Goal: Task Accomplishment & Management: Complete application form

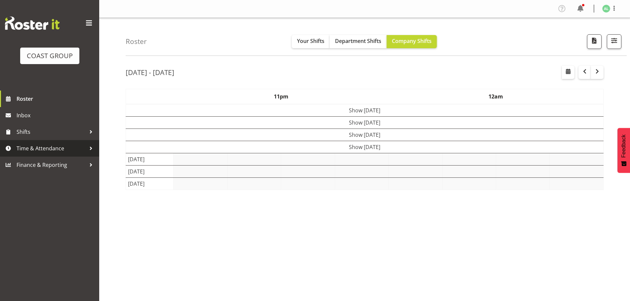
click at [47, 146] on span "Time & Attendance" at bounding box center [51, 148] width 69 height 10
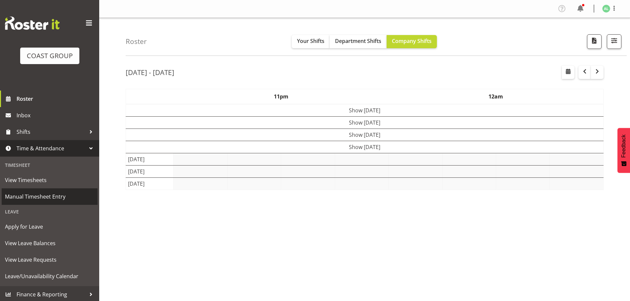
click at [37, 194] on span "Manual Timesheet Entry" at bounding box center [49, 197] width 89 height 10
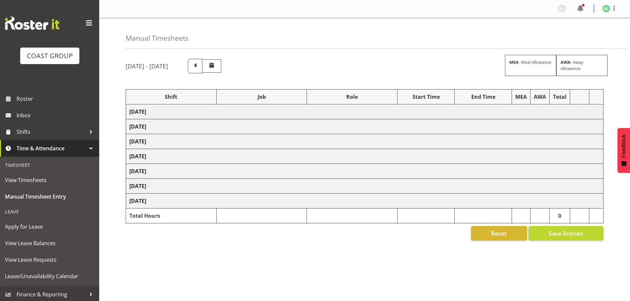
select select "10290"
select select "10496"
select select "9932"
select select "10251"
select select "10205"
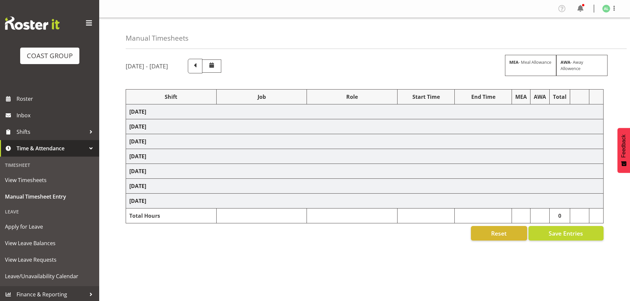
select select "9932"
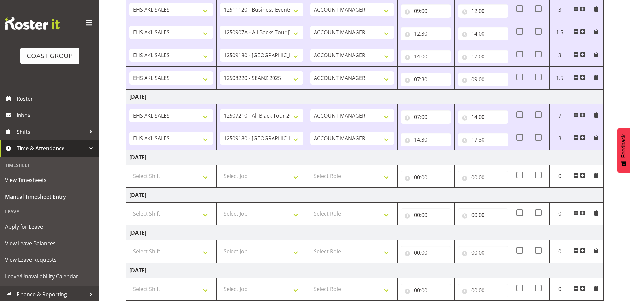
scroll to position [200, 0]
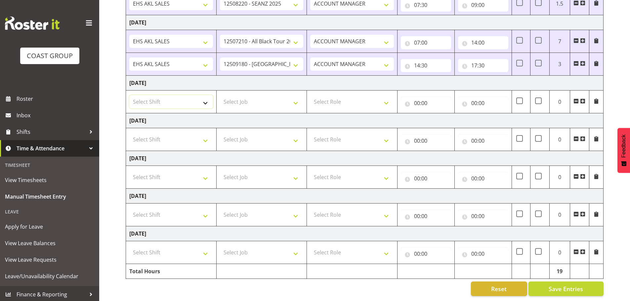
click at [159, 96] on select "Select Shift EHS AKL SALES" at bounding box center [171, 101] width 84 height 13
select select "1327"
click at [129, 95] on select "Select Shift EHS AKL SALES" at bounding box center [171, 101] width 84 height 13
click at [252, 96] on select "Select Job 1 Carlton Events 1 Carlton Hamilton 1 Carlton Wellington 1 EHS WAREH…" at bounding box center [262, 101] width 84 height 13
select select "9932"
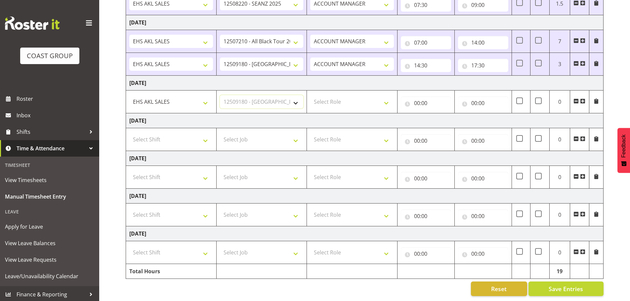
click at [220, 95] on select "Select Job 1 Carlton Events 1 Carlton Hamilton 1 Carlton Wellington 1 EHS WAREH…" at bounding box center [262, 101] width 84 height 13
click at [335, 97] on select "Select Role ACCOUNT MANAGER Account Manager" at bounding box center [352, 101] width 84 height 13
select select "197"
click at [310, 95] on select "Select Role ACCOUNT MANAGER Account Manager" at bounding box center [352, 101] width 84 height 13
click at [420, 97] on input "00:00" at bounding box center [426, 103] width 50 height 13
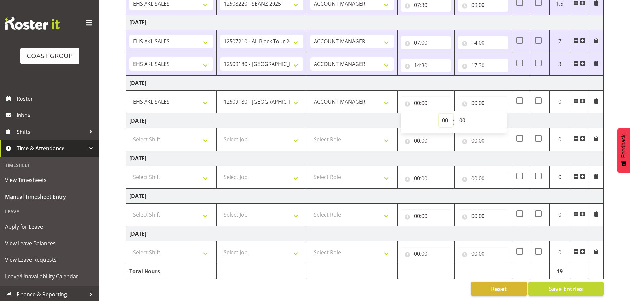
click at [440, 114] on select "00 01 02 03 04 05 06 07 08 09 10 11 12 13 14 15 16 17 18 19 20 21 22 23" at bounding box center [445, 120] width 15 height 13
select select "7"
click at [438, 114] on select "00 01 02 03 04 05 06 07 08 09 10 11 12 13 14 15 16 17 18 19 20 21 22 23" at bounding box center [445, 120] width 15 height 13
type input "07:00"
click at [475, 98] on input "00:00" at bounding box center [483, 103] width 50 height 13
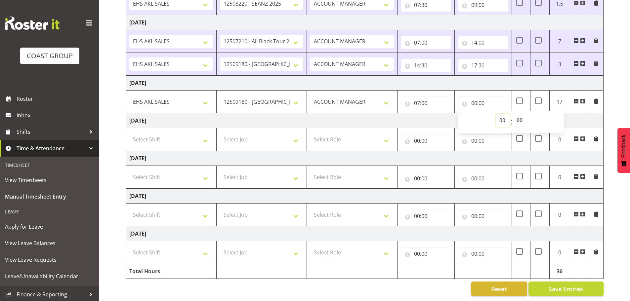
click at [504, 116] on select "00 01 02 03 04 05 06 07 08 09 10 11 12 13 14 15 16 17 18 19 20 21 22 23" at bounding box center [503, 120] width 15 height 13
select select "9"
click at [496, 114] on select "00 01 02 03 04 05 06 07 08 09 10 11 12 13 14 15 16 17 18 19 20 21 22 23" at bounding box center [503, 120] width 15 height 13
type input "09:00"
click at [583, 99] on span at bounding box center [582, 101] width 5 height 5
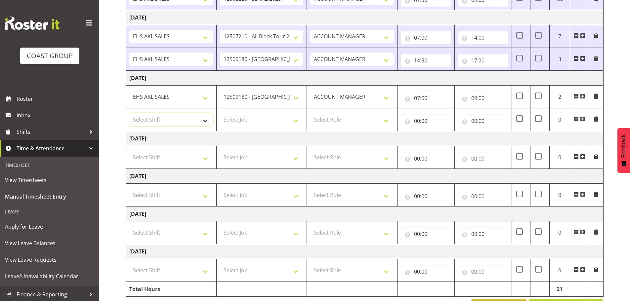
click at [147, 116] on select "Select Shift EHS AKL SALES" at bounding box center [171, 119] width 84 height 13
select select "1327"
click at [129, 113] on select "Select Shift EHS AKL SALES" at bounding box center [171, 119] width 84 height 13
click at [261, 120] on select "Select Job 1 Carlton Events 1 Carlton Hamilton 1 Carlton Wellington 1 EHS WAREH…" at bounding box center [262, 119] width 84 height 13
select select "10243"
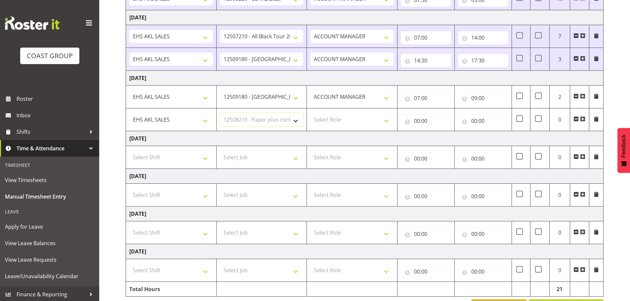
click at [220, 113] on select "Select Job 1 Carlton Events 1 Carlton Hamilton 1 Carlton Wellington 1 EHS WAREH…" at bounding box center [262, 119] width 84 height 13
click at [330, 117] on select "Select Role ACCOUNT MANAGER Account Manager" at bounding box center [352, 119] width 84 height 13
select select "197"
click at [310, 113] on select "Select Role ACCOUNT MANAGER Account Manager" at bounding box center [352, 119] width 84 height 13
click at [417, 122] on input "00:00" at bounding box center [426, 120] width 50 height 13
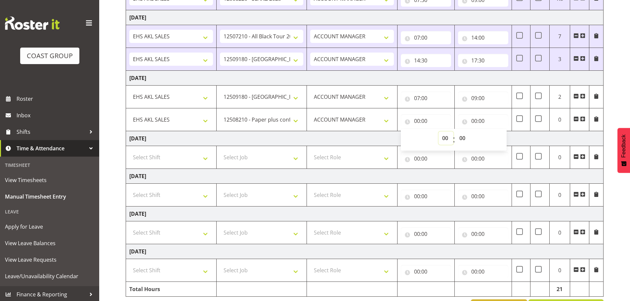
click at [443, 138] on select "00 01 02 03 04 05 06 07 08 09 10 11 12 13 14 15 16 17 18 19 20 21 22 23" at bounding box center [445, 138] width 15 height 13
select select "9"
click at [438, 132] on select "00 01 02 03 04 05 06 07 08 09 10 11 12 13 14 15 16 17 18 19 20 21 22 23" at bounding box center [445, 138] width 15 height 13
type input "09:00"
click at [473, 121] on input "00:00" at bounding box center [483, 120] width 50 height 13
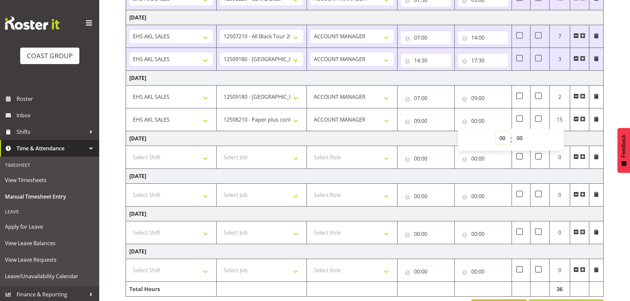
click at [501, 139] on select "00 01 02 03 04 05 06 07 08 09 10 11 12 13 14 15 16 17 18 19 20 21 22 23" at bounding box center [503, 138] width 15 height 13
select select "12"
click at [496, 132] on select "00 01 02 03 04 05 06 07 08 09 10 11 12 13 14 15 16 17 18 19 20 21 22 23" at bounding box center [503, 138] width 15 height 13
type input "12:00"
click at [499, 139] on select "00 01 02 03 04 05 06 07 08 09 10 11 12 13 14 15 16 17 18 19 20 21 22 23" at bounding box center [503, 138] width 15 height 13
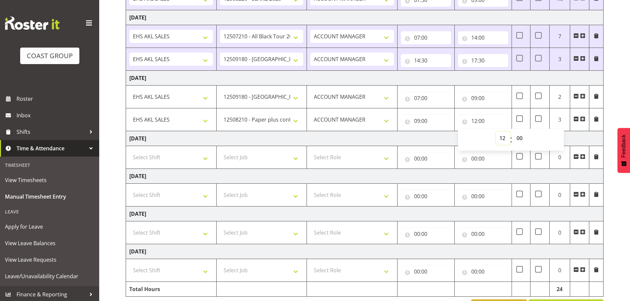
select select "10"
click at [496, 132] on select "00 01 02 03 04 05 06 07 08 09 10 11 12 13 14 15 16 17 18 19 20 21 22 23" at bounding box center [503, 138] width 15 height 13
type input "10:00"
click at [581, 119] on span at bounding box center [582, 118] width 5 height 5
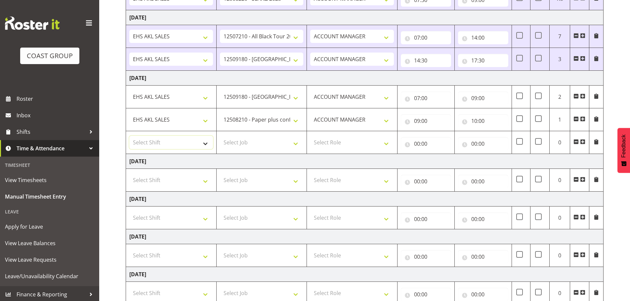
click at [145, 141] on select "Select Shift EHS AKL SALES" at bounding box center [171, 142] width 84 height 13
select select "1327"
click at [129, 136] on select "Select Shift EHS AKL SALES" at bounding box center [171, 142] width 84 height 13
click at [246, 143] on select "Select Job 1 Carlton Events 1 Carlton Hamilton 1 Carlton Wellington 1 EHS WAREH…" at bounding box center [262, 142] width 84 height 13
select select "10191"
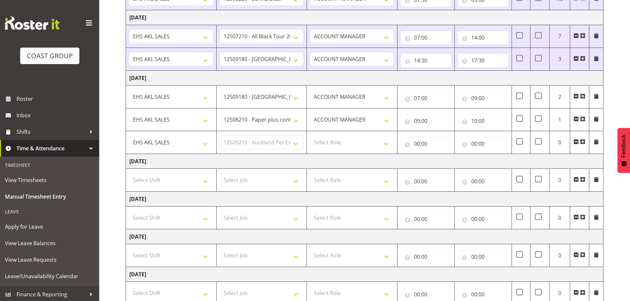
click at [220, 136] on select "Select Job 1 Carlton Events 1 Carlton Hamilton 1 Carlton Wellington 1 EHS WAREH…" at bounding box center [262, 142] width 84 height 13
click at [337, 143] on select "Select Role ACCOUNT MANAGER Account Manager" at bounding box center [352, 142] width 84 height 13
select select "197"
click at [310, 136] on select "Select Role ACCOUNT MANAGER Account Manager" at bounding box center [352, 142] width 84 height 13
click at [418, 145] on input "00:00" at bounding box center [426, 143] width 50 height 13
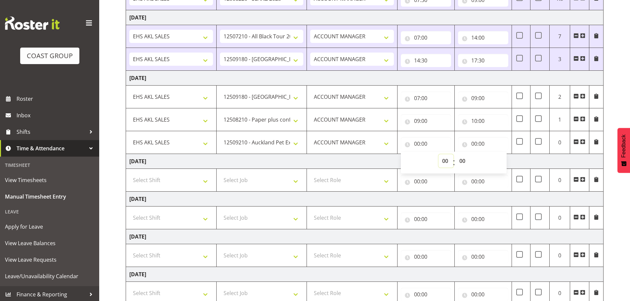
click at [443, 163] on select "00 01 02 03 04 05 06 07 08 09 10 11 12 13 14 15 16 17 18 19 20 21 22 23" at bounding box center [445, 160] width 15 height 13
select select "10"
click at [438, 154] on select "00 01 02 03 04 05 06 07 08 09 10 11 12 13 14 15 16 17 18 19 20 21 22 23" at bounding box center [445, 160] width 15 height 13
type input "10:00"
click at [474, 143] on input "00:00" at bounding box center [483, 143] width 50 height 13
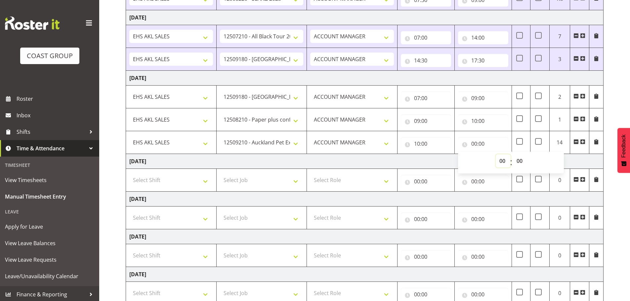
click at [498, 158] on select "00 01 02 03 04 05 06 07 08 09 10 11 12 13 14 15 16 17 18 19 20 21 22 23" at bounding box center [503, 160] width 15 height 13
select select "11"
click at [496, 154] on select "00 01 02 03 04 05 06 07 08 09 10 11 12 13 14 15 16 17 18 19 20 21 22 23" at bounding box center [503, 160] width 15 height 13
type input "11:00"
click at [581, 142] on span at bounding box center [582, 141] width 5 height 5
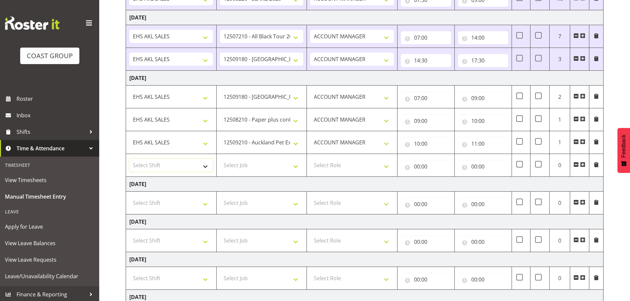
click at [154, 165] on select "Select Shift EHS AKL SALES" at bounding box center [171, 165] width 84 height 13
select select "1327"
click at [129, 159] on select "Select Shift EHS AKL SALES" at bounding box center [171, 165] width 84 height 13
click at [242, 169] on select "Select Job 1 Carlton Events 1 Carlton Hamilton 1 Carlton Wellington 1 EHS WAREH…" at bounding box center [262, 165] width 84 height 13
select select "9051"
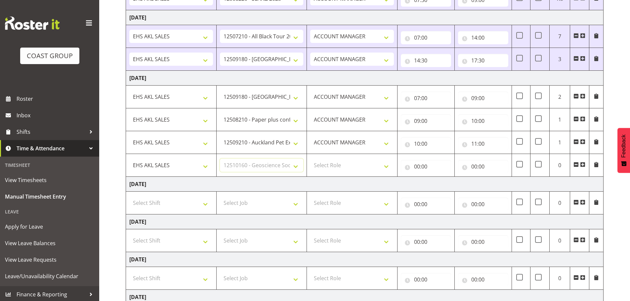
click at [220, 159] on select "Select Job 1 Carlton Events 1 Carlton Hamilton 1 Carlton Wellington 1 EHS WAREH…" at bounding box center [262, 165] width 84 height 13
click at [327, 165] on select "Select Role ACCOUNT MANAGER Account Manager" at bounding box center [352, 165] width 84 height 13
select select "197"
click at [310, 159] on select "Select Role ACCOUNT MANAGER Account Manager" at bounding box center [352, 165] width 84 height 13
click at [424, 168] on input "00:00" at bounding box center [426, 166] width 50 height 13
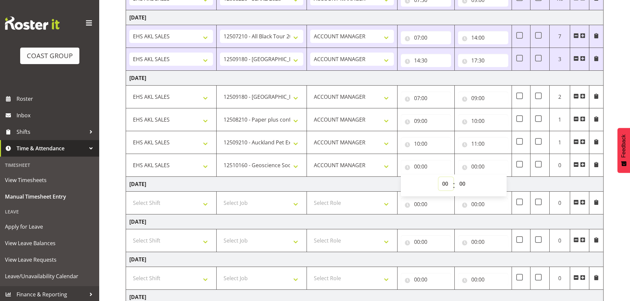
click at [445, 183] on select "00 01 02 03 04 05 06 07 08 09 10 11 12 13 14 15 16 17 18 19 20 21 22 23" at bounding box center [445, 183] width 15 height 13
select select "11"
click at [438, 177] on select "00 01 02 03 04 05 06 07 08 09 10 11 12 13 14 15 16 17 18 19 20 21 22 23" at bounding box center [445, 183] width 15 height 13
type input "11:00"
click at [476, 168] on input "00:00" at bounding box center [483, 166] width 50 height 13
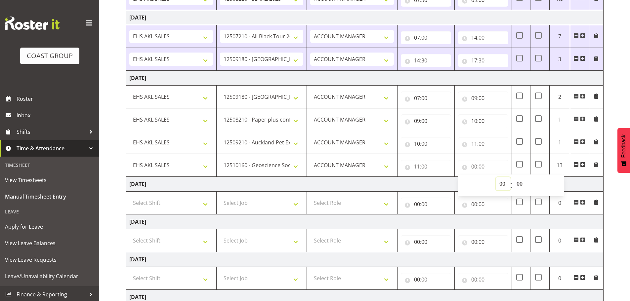
click at [502, 185] on select "00 01 02 03 04 05 06 07 08 09 10 11 12 13 14 15 16 17 18 19 20 21 22 23" at bounding box center [503, 183] width 15 height 13
select select "12"
click at [496, 177] on select "00 01 02 03 04 05 06 07 08 09 10 11 12 13 14 15 16 17 18 19 20 21 22 23" at bounding box center [503, 183] width 15 height 13
type input "12:00"
click at [583, 164] on span at bounding box center [582, 164] width 5 height 5
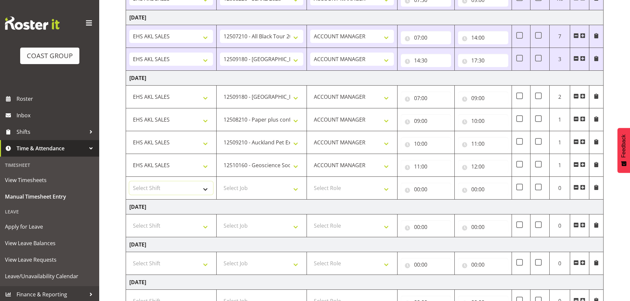
click at [163, 189] on select "Select Shift EHS AKL SALES" at bounding box center [171, 188] width 84 height 13
select select "1327"
click at [129, 182] on select "Select Shift EHS AKL SALES" at bounding box center [171, 188] width 84 height 13
click at [234, 189] on select "Select Job 1 Carlton Events 1 Carlton Hamilton 1 Carlton Wellington 1 EHS WAREH…" at bounding box center [262, 188] width 84 height 13
select select "10496"
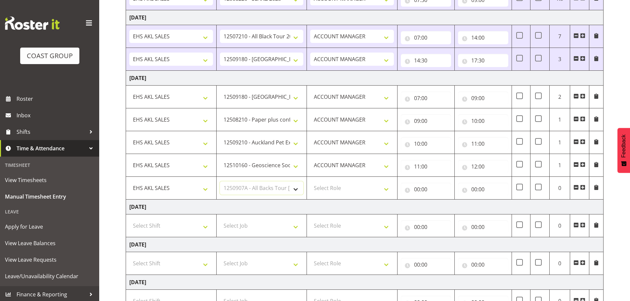
click at [220, 182] on select "Select Job 1 Carlton Events 1 Carlton Hamilton 1 Carlton Wellington 1 EHS WAREH…" at bounding box center [262, 188] width 84 height 13
click at [324, 190] on select "Select Role ACCOUNT MANAGER Account Manager" at bounding box center [352, 188] width 84 height 13
select select "197"
click at [310, 182] on select "Select Role ACCOUNT MANAGER Account Manager" at bounding box center [352, 188] width 84 height 13
click at [420, 189] on input "00:00" at bounding box center [426, 189] width 50 height 13
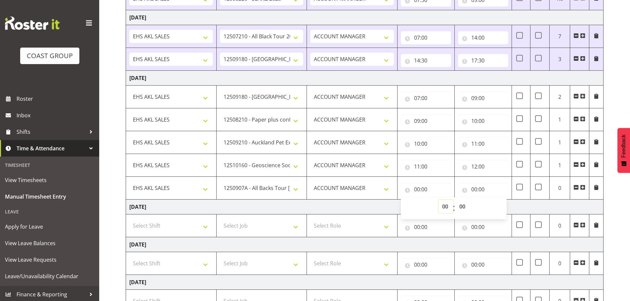
click at [443, 204] on select "00 01 02 03 04 05 06 07 08 09 10 11 12 13 14 15 16 17 18 19 20 21 22 23" at bounding box center [445, 206] width 15 height 13
select select "12"
click at [438, 200] on select "00 01 02 03 04 05 06 07 08 09 10 11 12 13 14 15 16 17 18 19 20 21 22 23" at bounding box center [445, 206] width 15 height 13
type input "12:00"
click at [464, 206] on select "00 01 02 03 04 05 06 07 08 09 10 11 12 13 14 15 16 17 18 19 20 21 22 23 24 25 2…" at bounding box center [463, 206] width 15 height 13
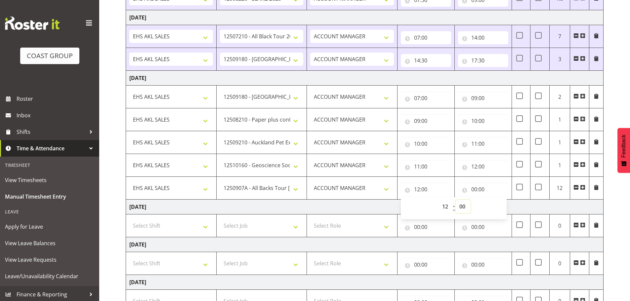
select select "30"
click at [456, 200] on select "00 01 02 03 04 05 06 07 08 09 10 11 12 13 14 15 16 17 18 19 20 21 22 23 24 25 2…" at bounding box center [463, 206] width 15 height 13
type input "12:30"
click at [475, 188] on input "00:00" at bounding box center [483, 189] width 50 height 13
click at [501, 205] on select "00 01 02 03 04 05 06 07 08 09 10 11 12 13 14 15 16 17 18 19 20 21 22 23" at bounding box center [503, 206] width 15 height 13
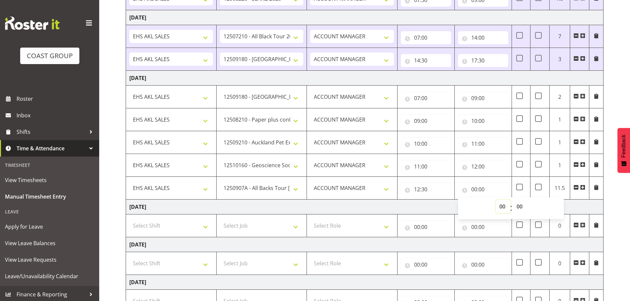
select select "15"
click at [496, 200] on select "00 01 02 03 04 05 06 07 08 09 10 11 12 13 14 15 16 17 18 19 20 21 22 23" at bounding box center [503, 206] width 15 height 13
type input "15:00"
click at [403, 206] on td "Saturday 23rd August 2025" at bounding box center [364, 207] width 477 height 15
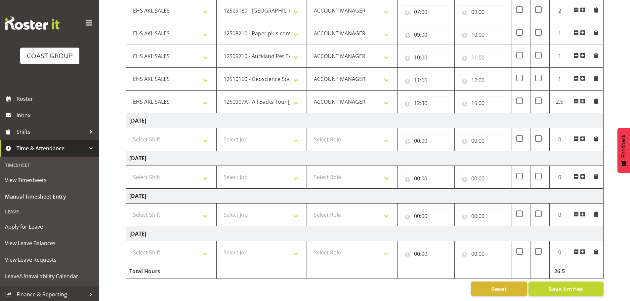
scroll to position [292, 0]
click at [564, 285] on span "Save Entries" at bounding box center [566, 289] width 34 height 9
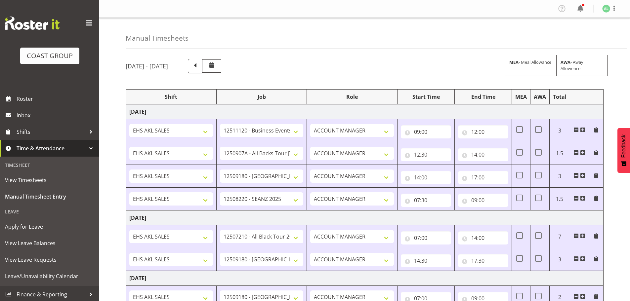
scroll to position [110, 0]
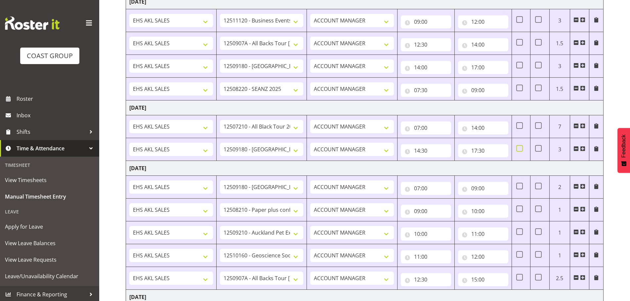
click at [520, 148] on span at bounding box center [519, 148] width 7 height 7
click at [520, 148] on input "checkbox" at bounding box center [518, 148] width 4 height 4
checkbox input "true"
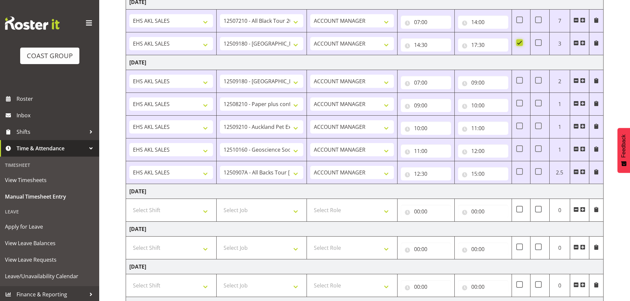
scroll to position [221, 0]
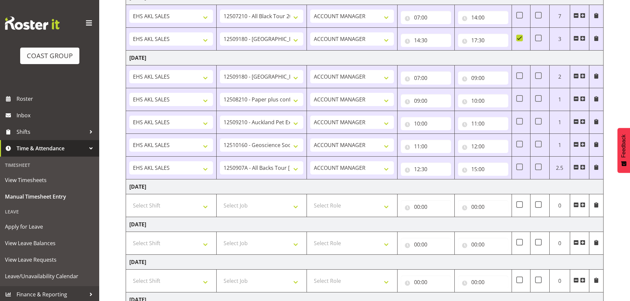
click at [582, 204] on span at bounding box center [582, 204] width 5 height 5
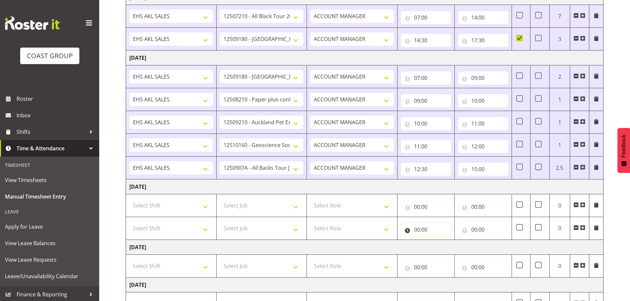
click at [419, 229] on input "00:00" at bounding box center [426, 229] width 50 height 13
click at [444, 247] on select "00 01 02 03 04 05 06 07 08 09 10 11 12 13 14 15 16 17 18 19 20 21 22 23" at bounding box center [445, 246] width 15 height 13
select select "18"
click at [438, 240] on select "00 01 02 03 04 05 06 07 08 09 10 11 12 13 14 15 16 17 18 19 20 21 22 23" at bounding box center [445, 246] width 15 height 13
type input "18:00"
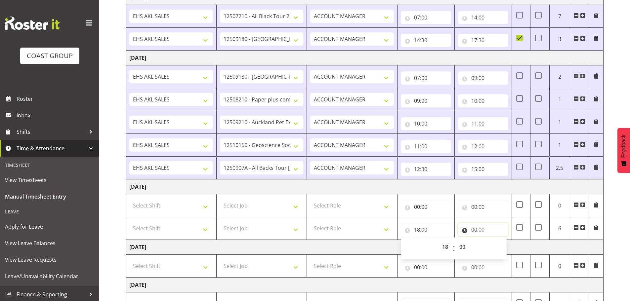
click at [478, 229] on input "00:00" at bounding box center [483, 229] width 50 height 13
click at [500, 246] on select "00 01 02 03 04 05 06 07 08 09 10 11 12 13 14 15 16 17 18 19 20 21 22 23" at bounding box center [503, 246] width 15 height 13
select select "23"
click at [496, 240] on select "00 01 02 03 04 05 06 07 08 09 10 11 12 13 14 15 16 17 18 19 20 21 22 23" at bounding box center [503, 246] width 15 height 13
type input "23:00"
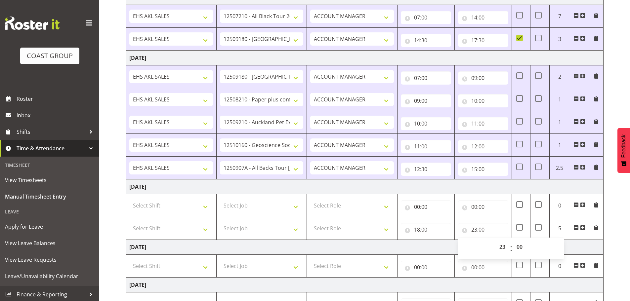
click at [416, 246] on td "Sunday 24th August 2025" at bounding box center [364, 247] width 477 height 15
click at [350, 229] on select "Select Role ACCOUNT MANAGER Account Manager" at bounding box center [352, 228] width 84 height 13
select select "197"
click at [310, 222] on select "Select Role ACCOUNT MANAGER Account Manager" at bounding box center [352, 228] width 84 height 13
click at [249, 226] on select "Select Job 1 Carlton Events 1 Carlton Hamilton 1 Carlton Wellington 1 EHS WAREH…" at bounding box center [262, 228] width 84 height 13
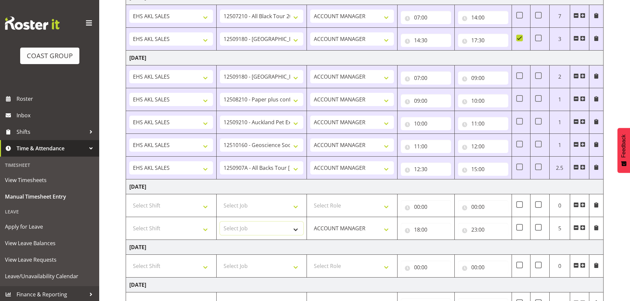
select select "10243"
click at [220, 222] on select "Select Job 1 Carlton Events 1 Carlton Hamilton 1 Carlton Wellington 1 EHS WAREH…" at bounding box center [262, 228] width 84 height 13
click at [168, 226] on select "Select Shift EHS AKL SALES" at bounding box center [171, 228] width 84 height 13
select select "1327"
click at [129, 222] on select "Select Shift EHS AKL SALES" at bounding box center [171, 228] width 84 height 13
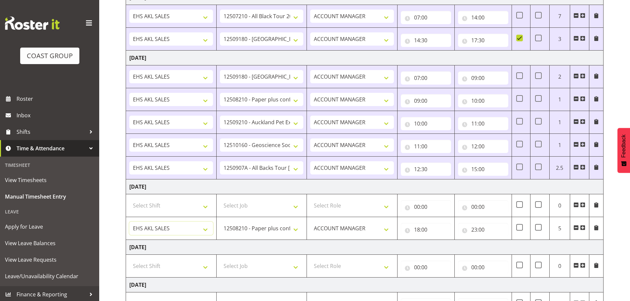
scroll to position [314, 0]
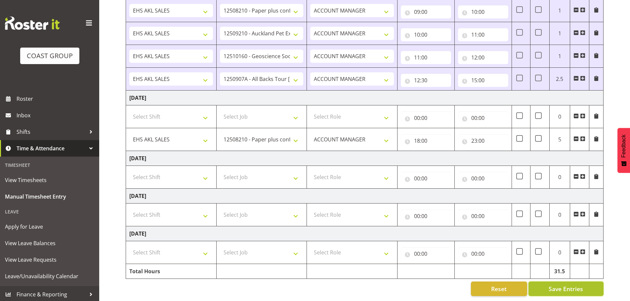
click at [561, 285] on span "Save Entries" at bounding box center [566, 289] width 34 height 9
select select "10243"
type input "18:00"
type input "23:00"
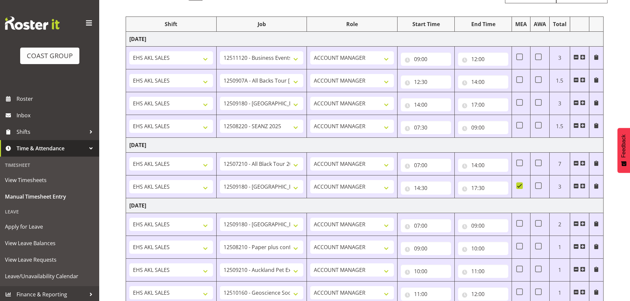
scroll to position [71, 0]
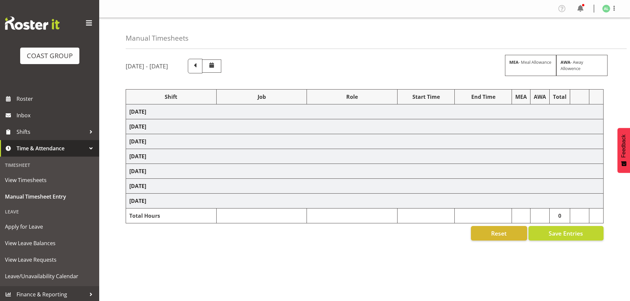
scroll to position [22, 0]
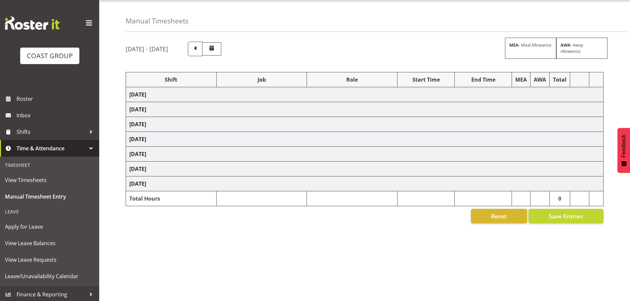
select select "10290"
select select "10496"
select select "9932"
select select "10251"
select select "10205"
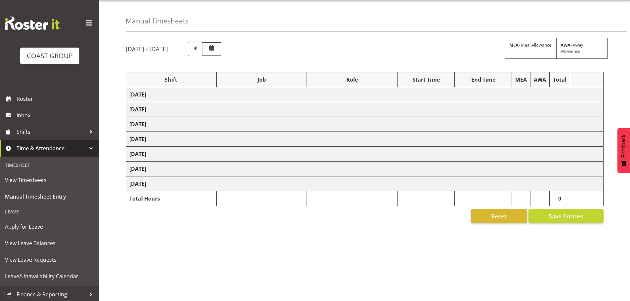
select select "9932"
select select "10243"
select select "10191"
select select "9051"
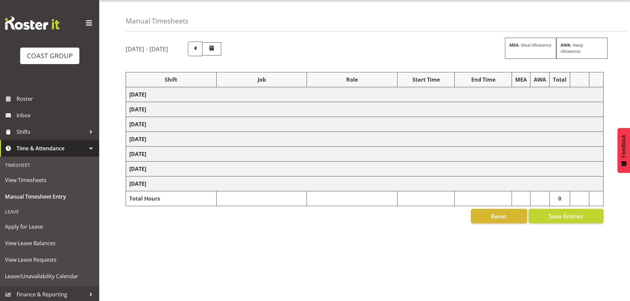
select select "10496"
select select "10243"
